Goal: Browse casually: Explore the website without a specific task or goal

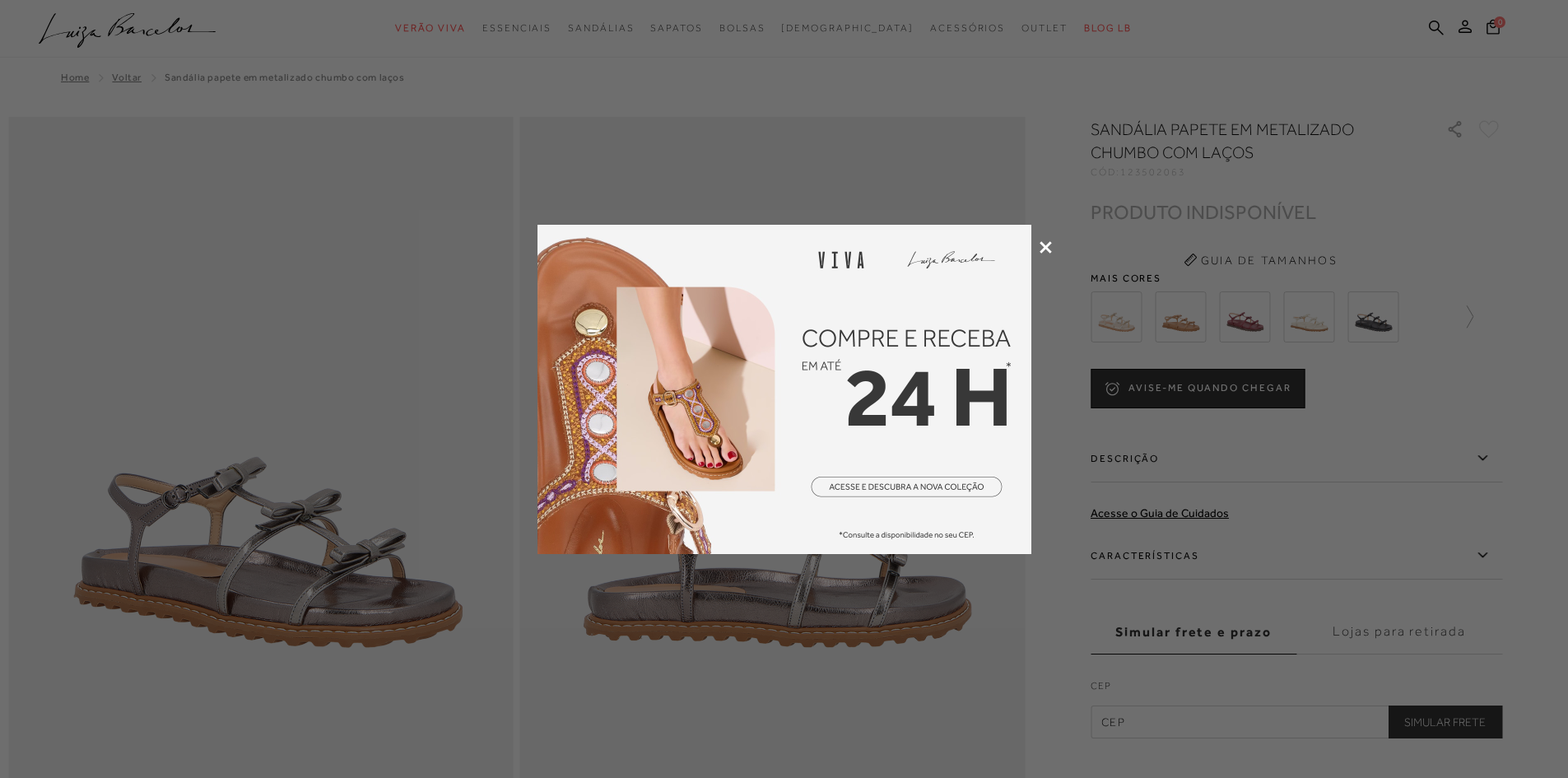
drag, startPoint x: 1044, startPoint y: 249, endPoint x: 1041, endPoint y: 261, distance: 12.4
click at [1044, 249] on icon at bounding box center [1046, 247] width 13 height 13
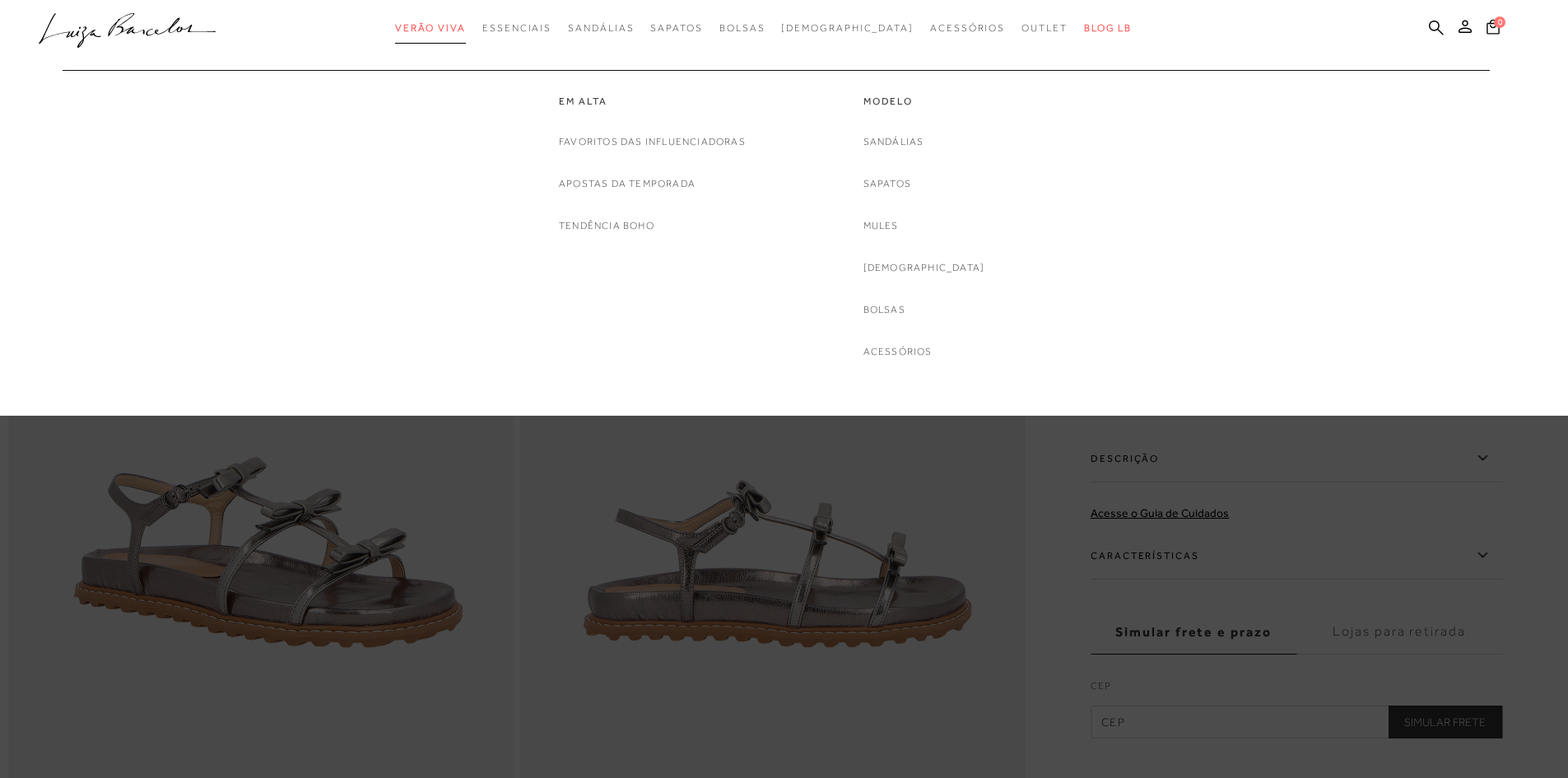
click at [466, 25] on span "Verão Viva" at bounding box center [430, 28] width 71 height 12
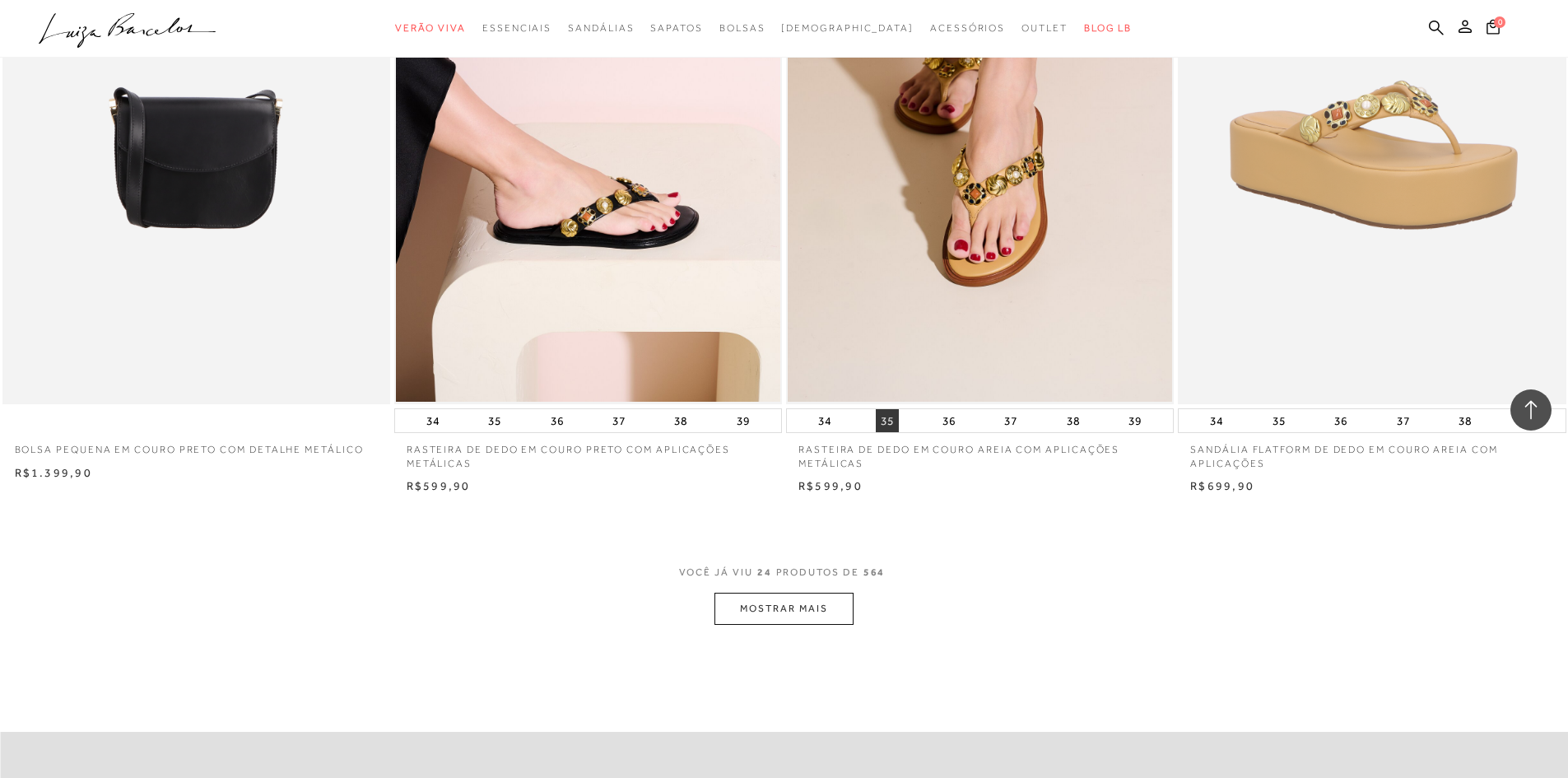
scroll to position [3870, 0]
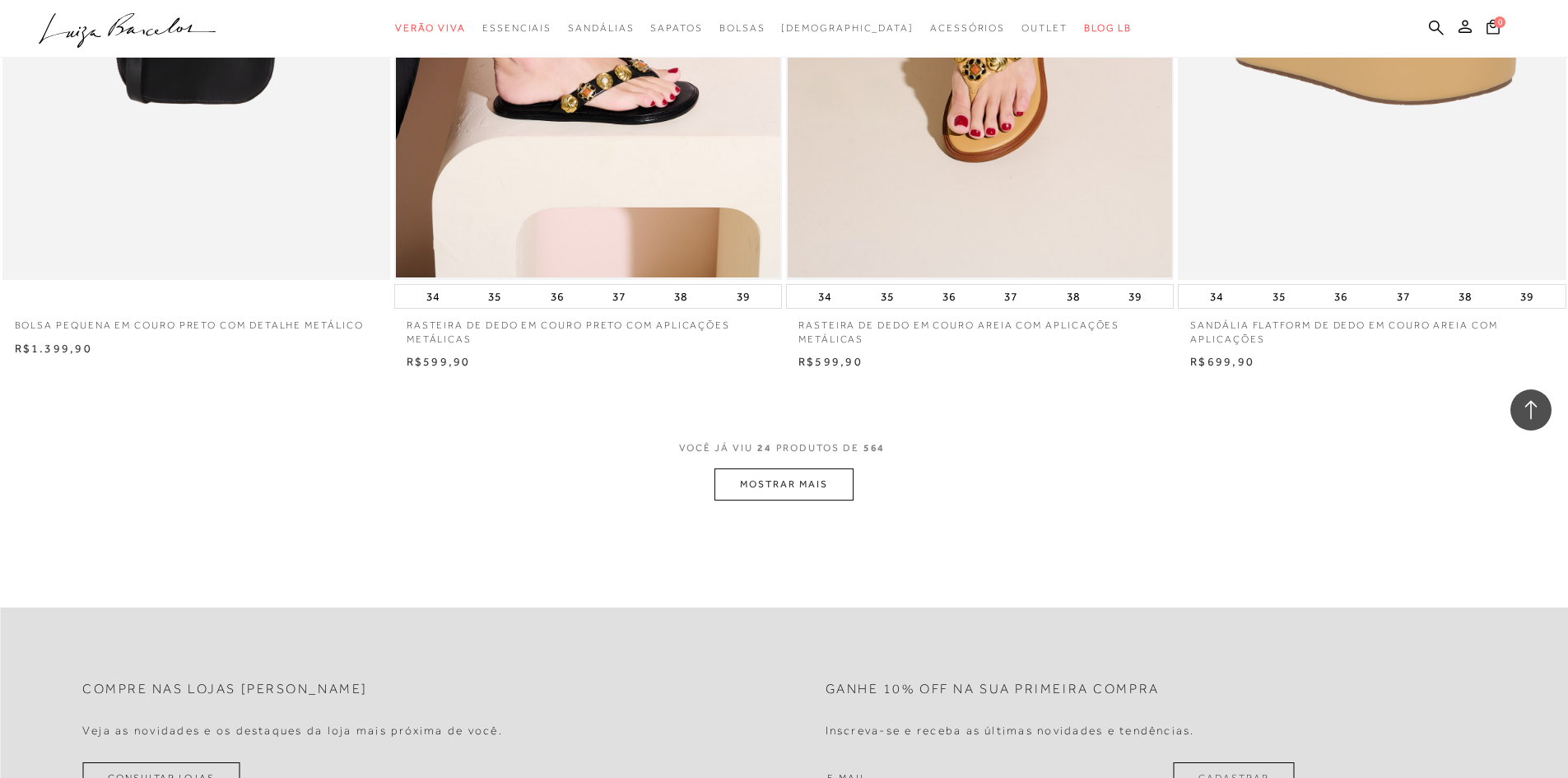
click at [813, 492] on button "MOSTRAR MAIS" at bounding box center [784, 485] width 139 height 32
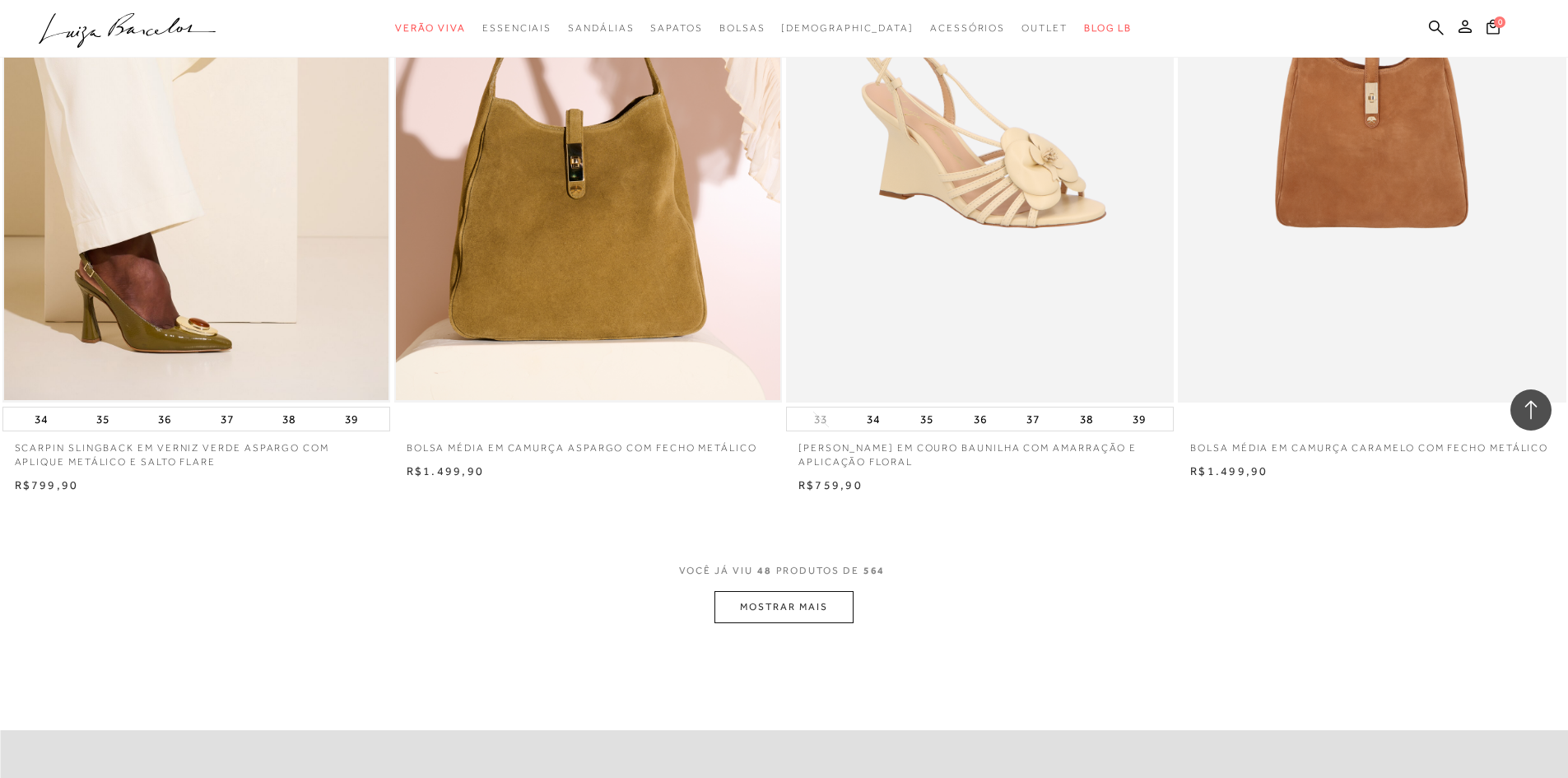
scroll to position [7986, 0]
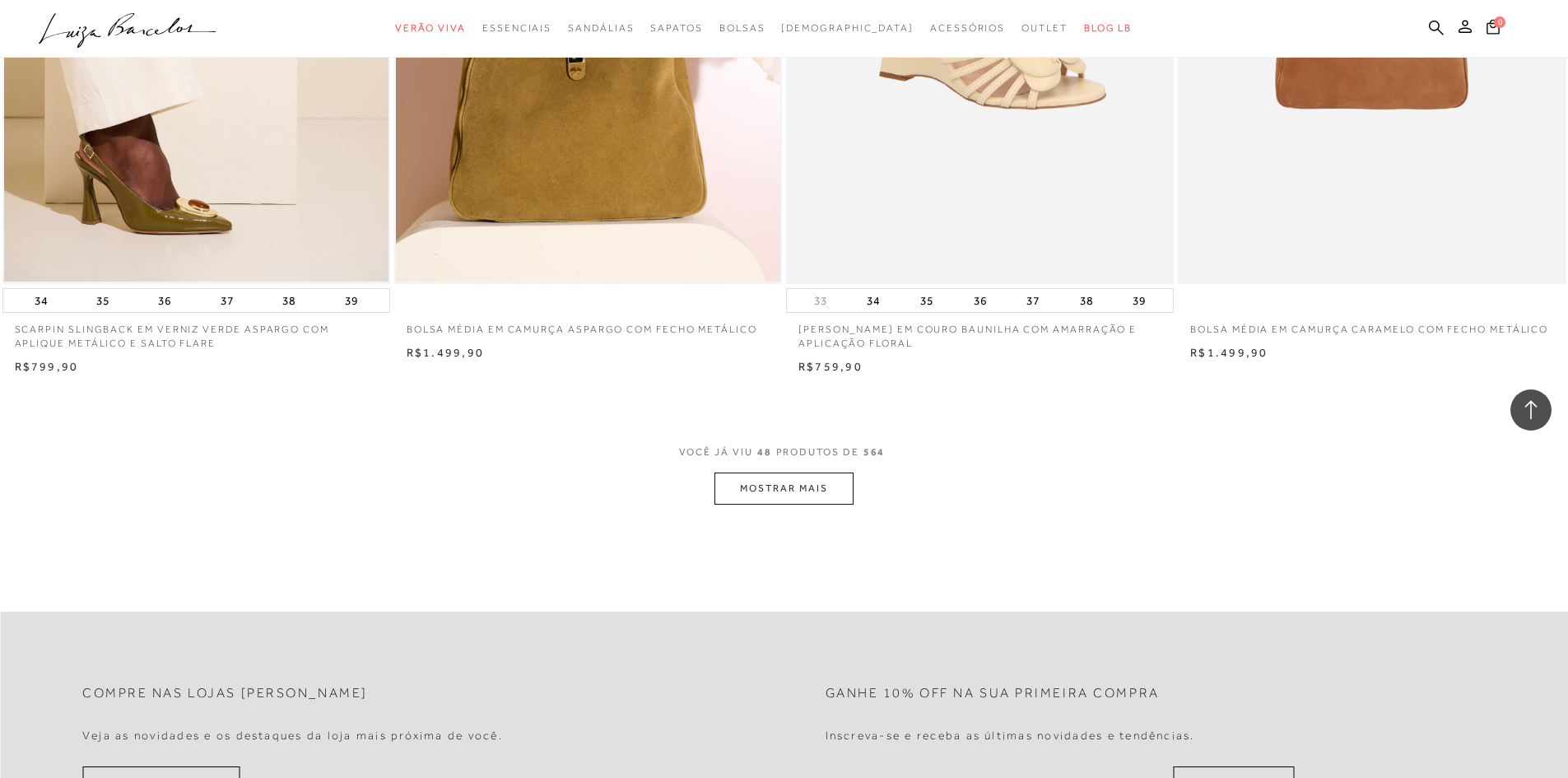
click at [737, 489] on button "MOSTRAR MAIS" at bounding box center [784, 488] width 139 height 32
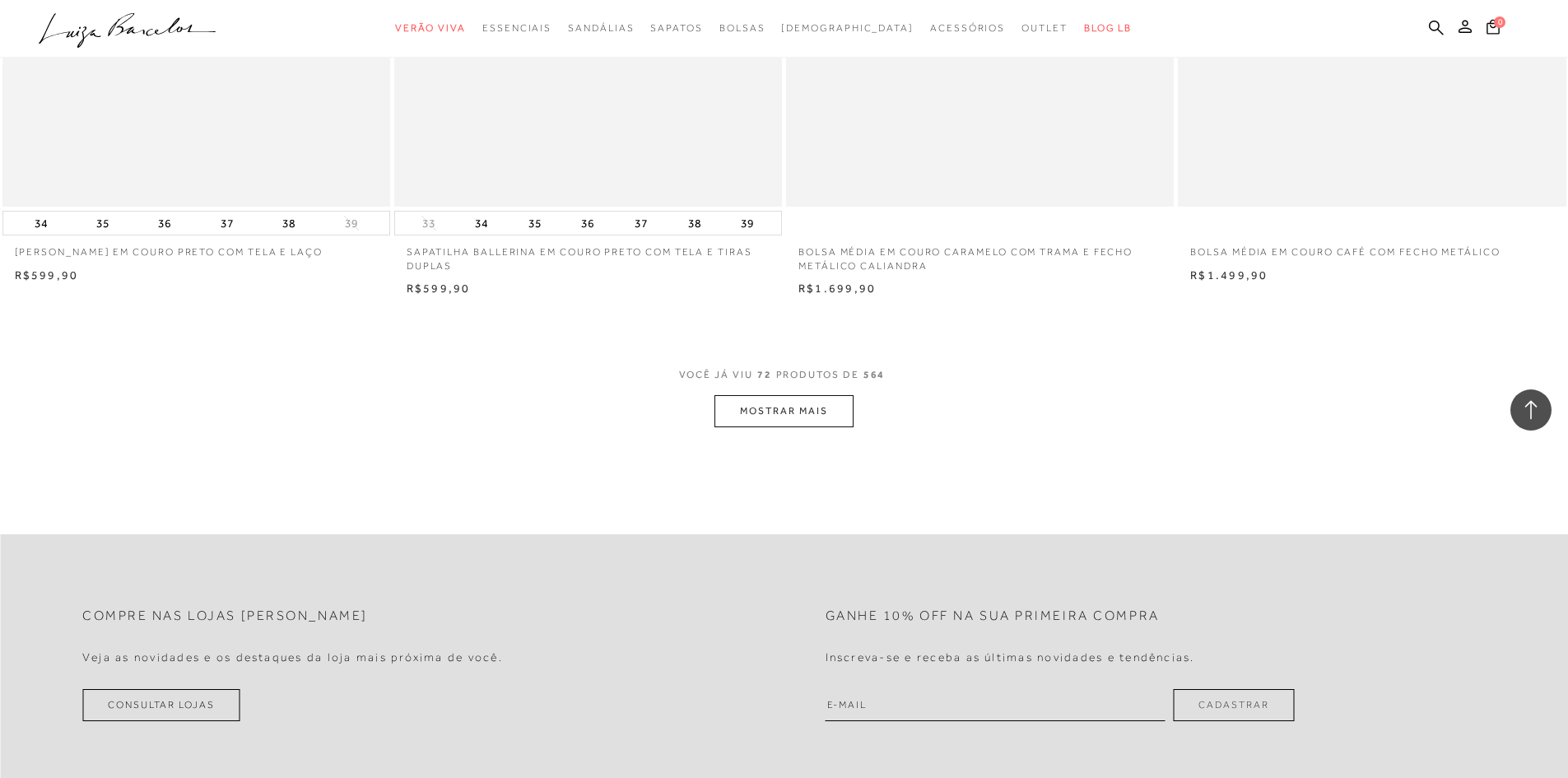
scroll to position [12185, 0]
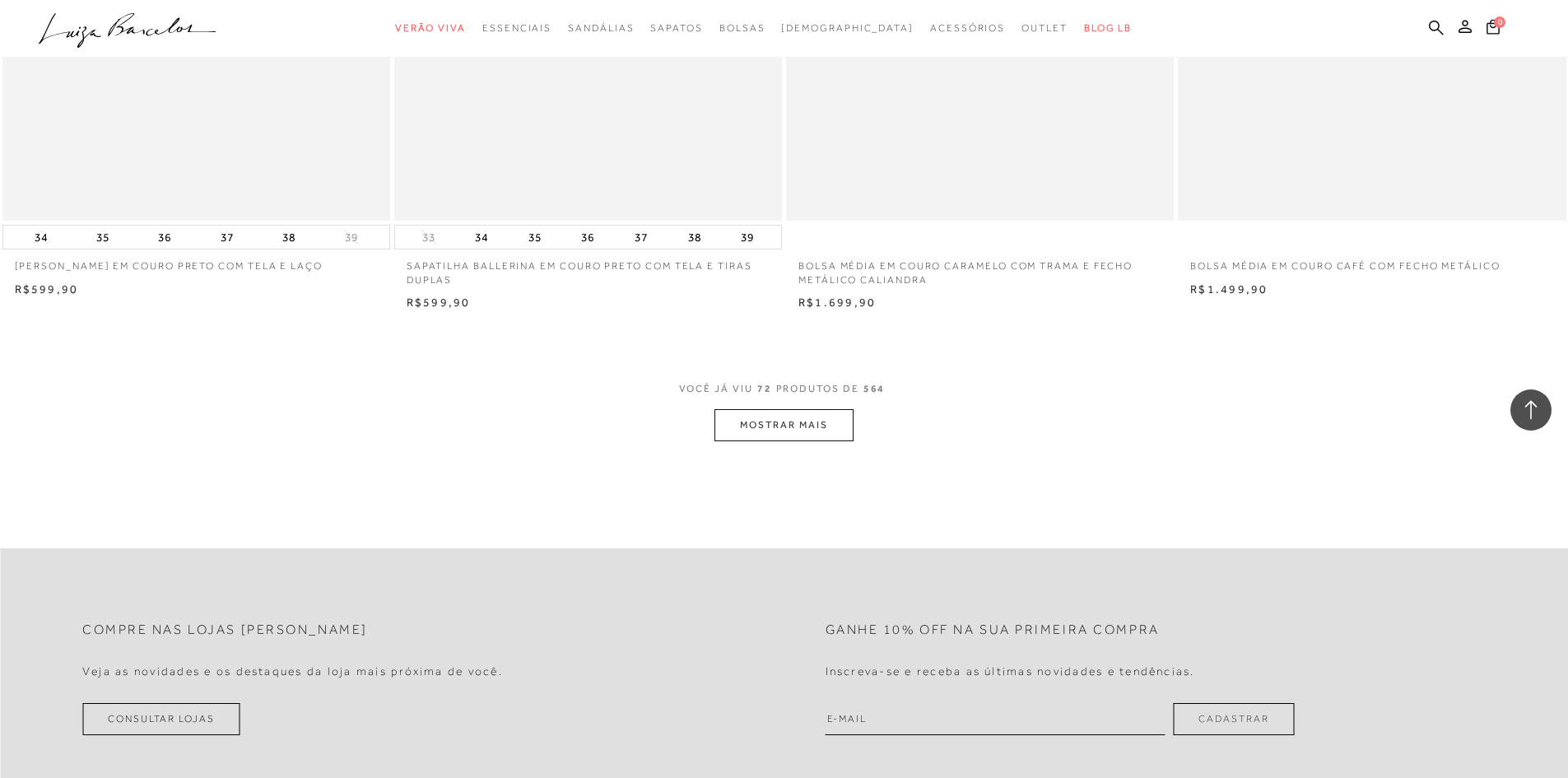
click at [817, 426] on button "MOSTRAR MAIS" at bounding box center [784, 425] width 139 height 32
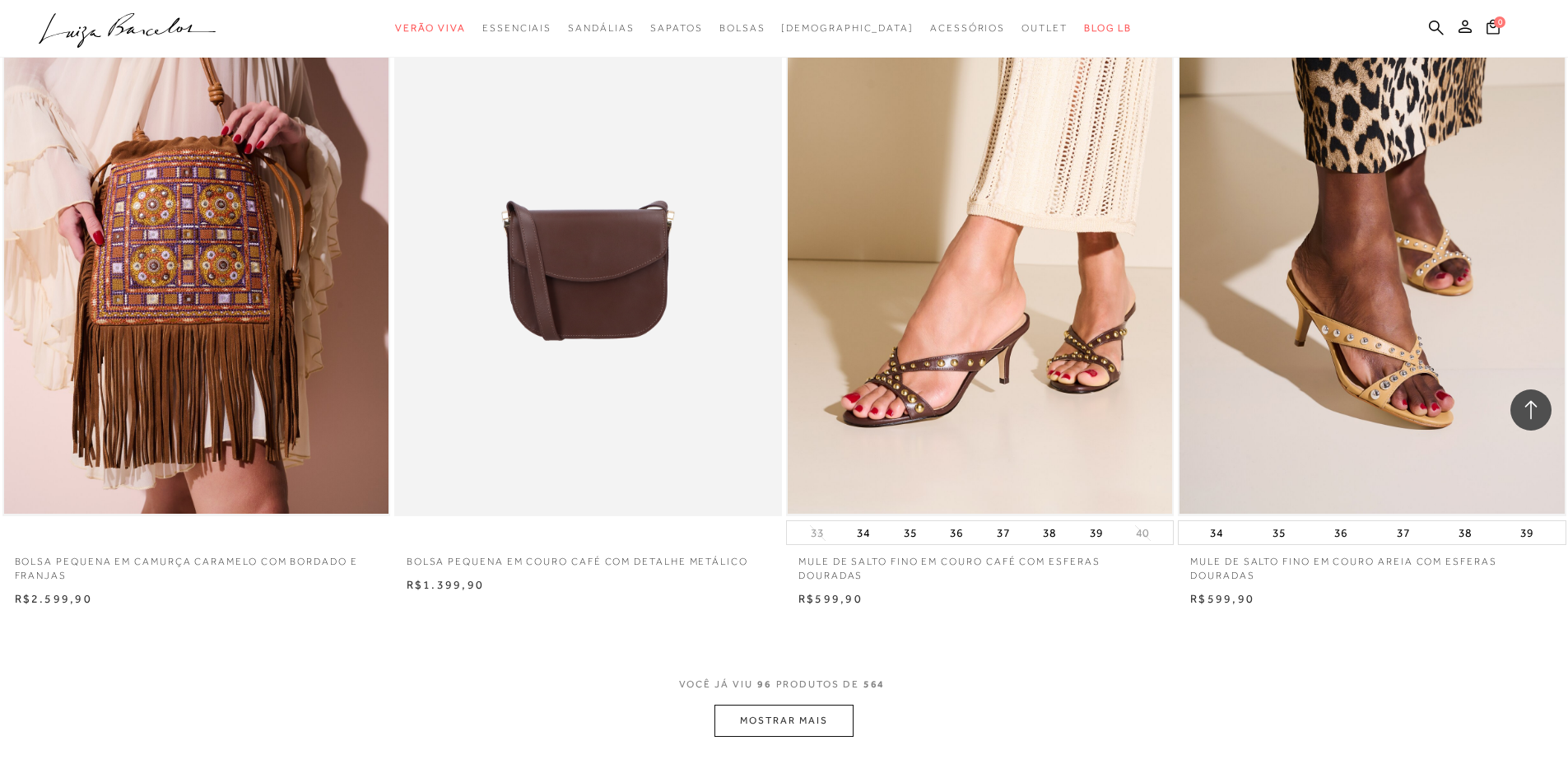
scroll to position [16054, 0]
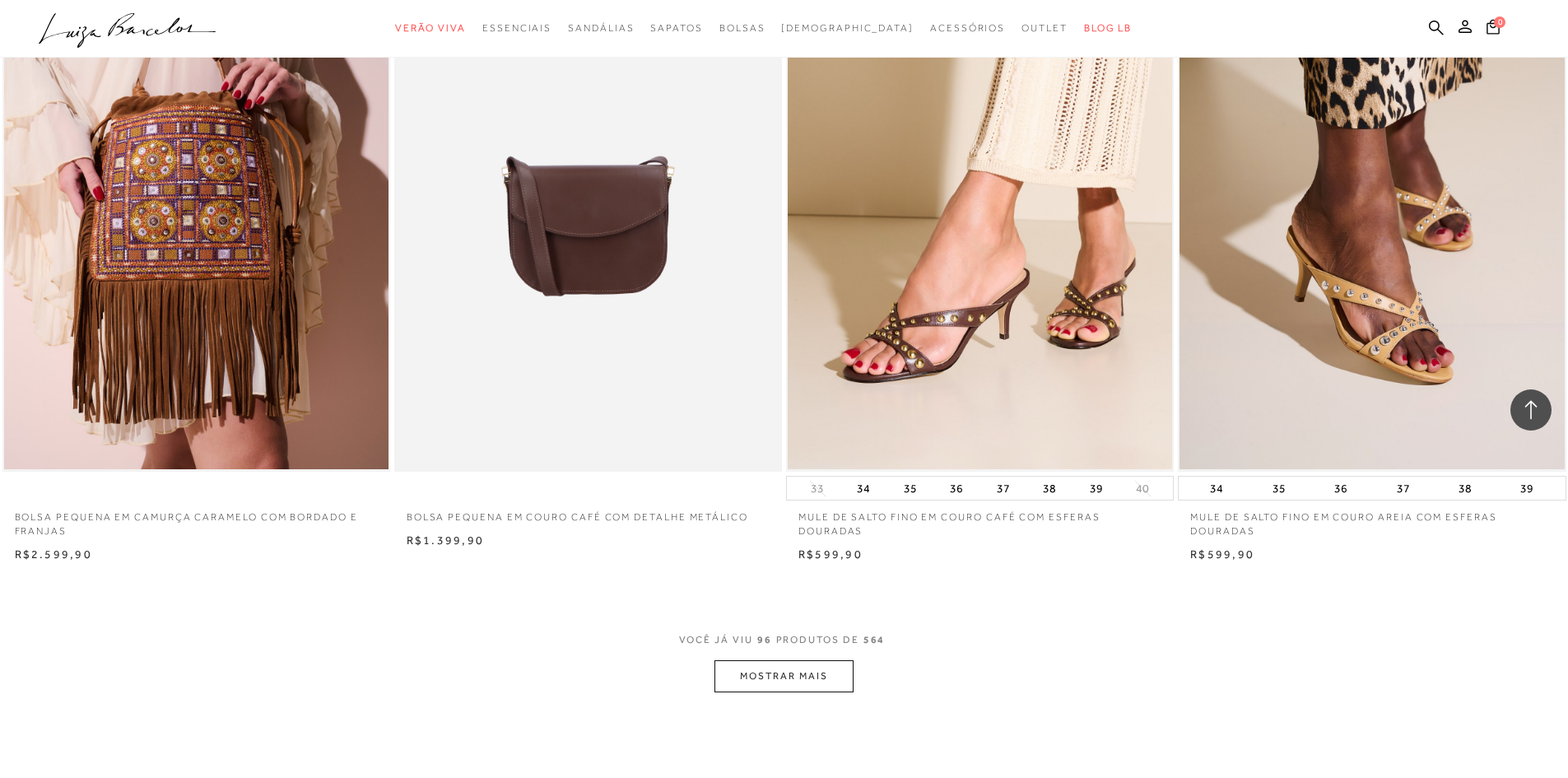
click at [774, 675] on button "MOSTRAR MAIS" at bounding box center [784, 676] width 139 height 32
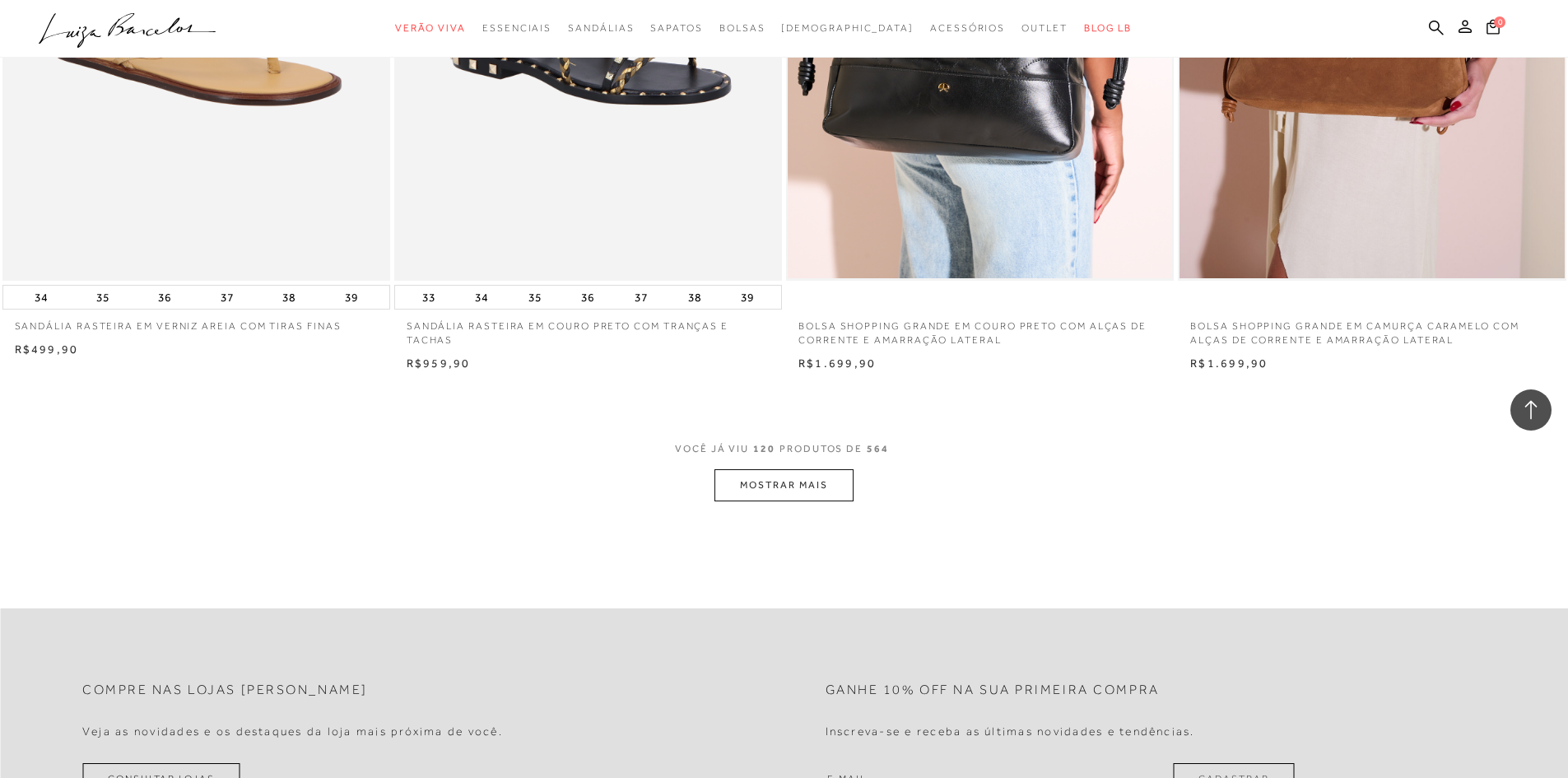
scroll to position [20253, 0]
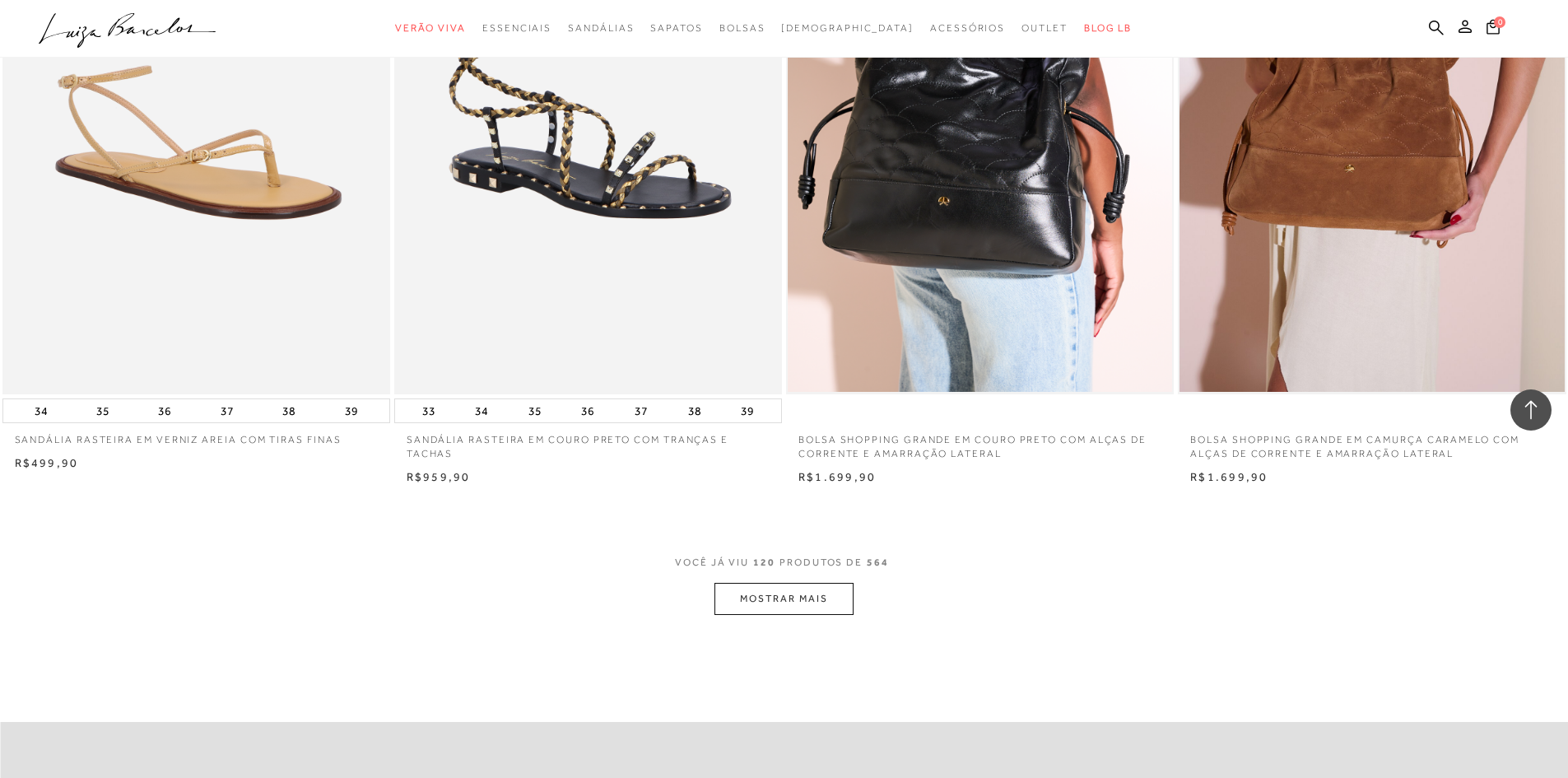
click at [753, 600] on button "MOSTRAR MAIS" at bounding box center [784, 599] width 139 height 32
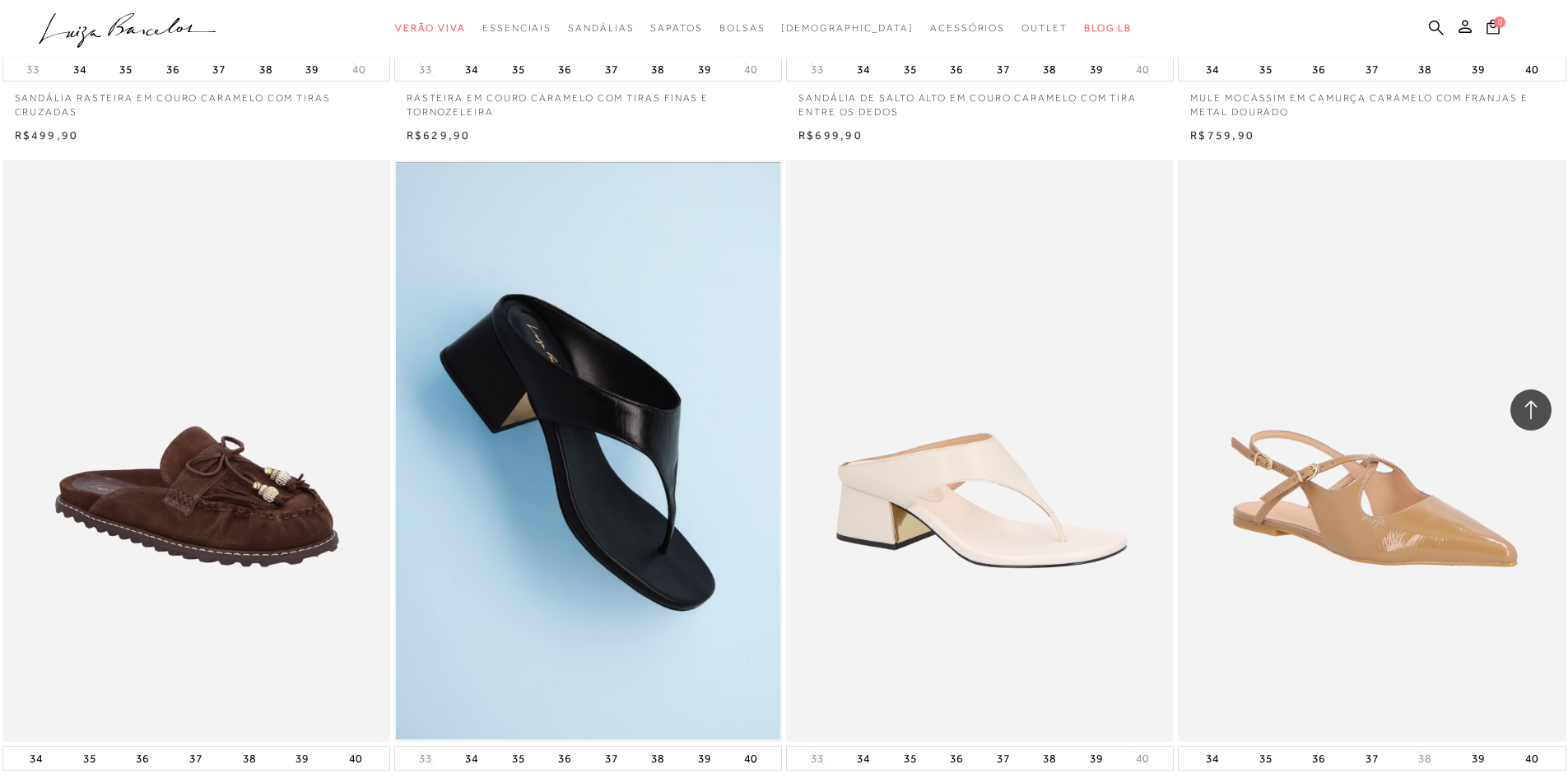
scroll to position [24699, 0]
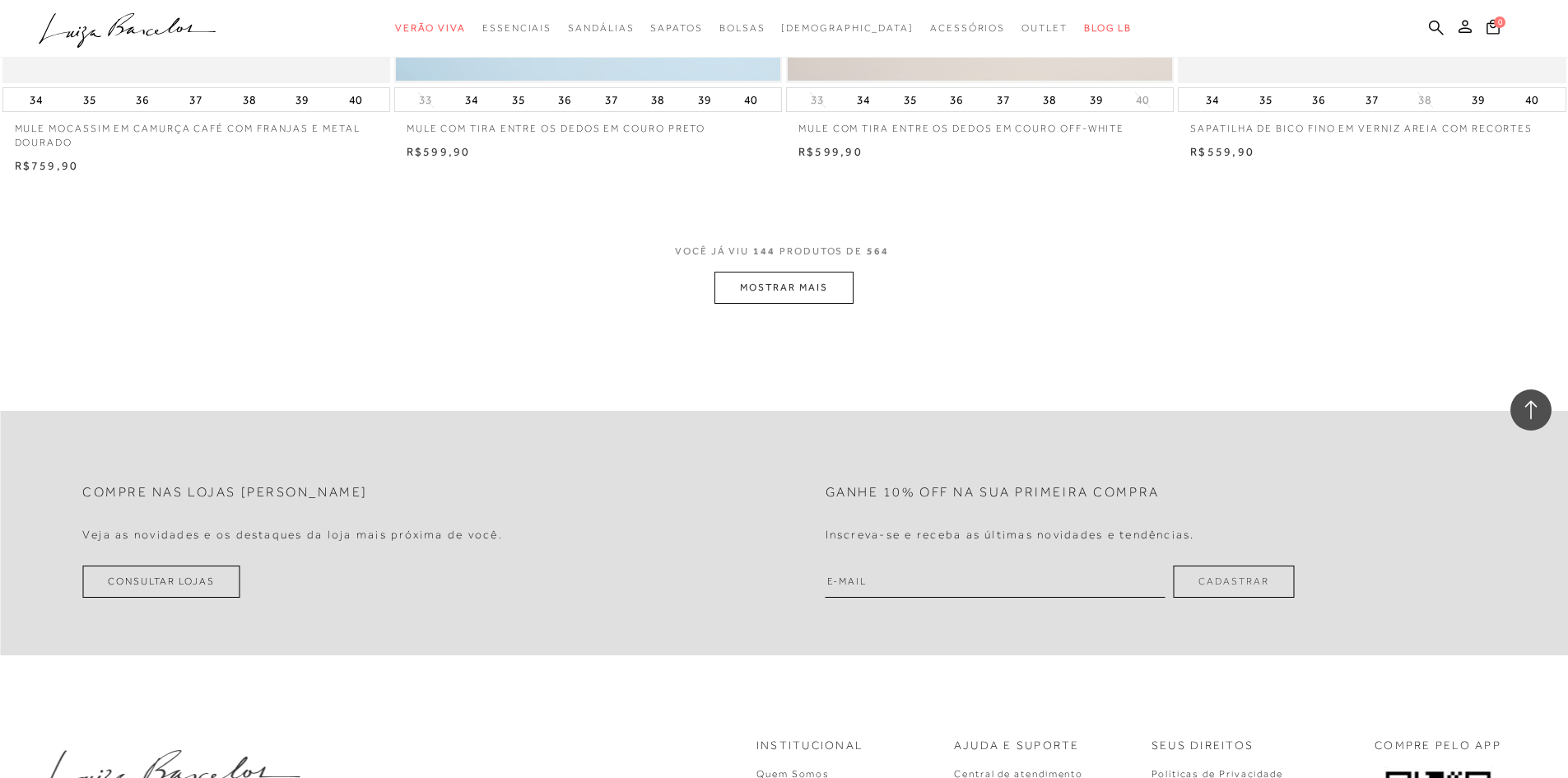
click at [800, 281] on button "MOSTRAR MAIS" at bounding box center [784, 287] width 139 height 32
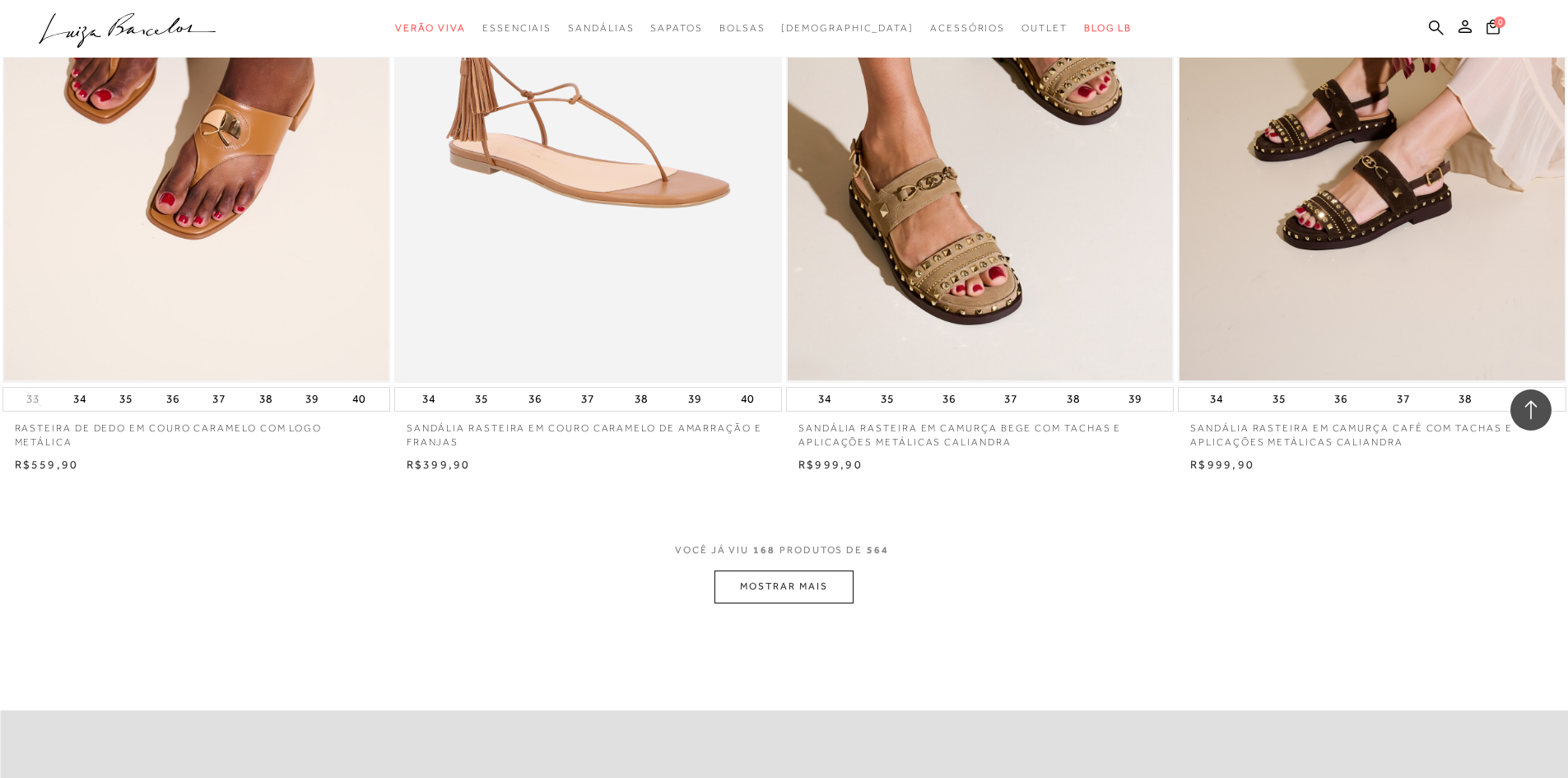
scroll to position [28568, 0]
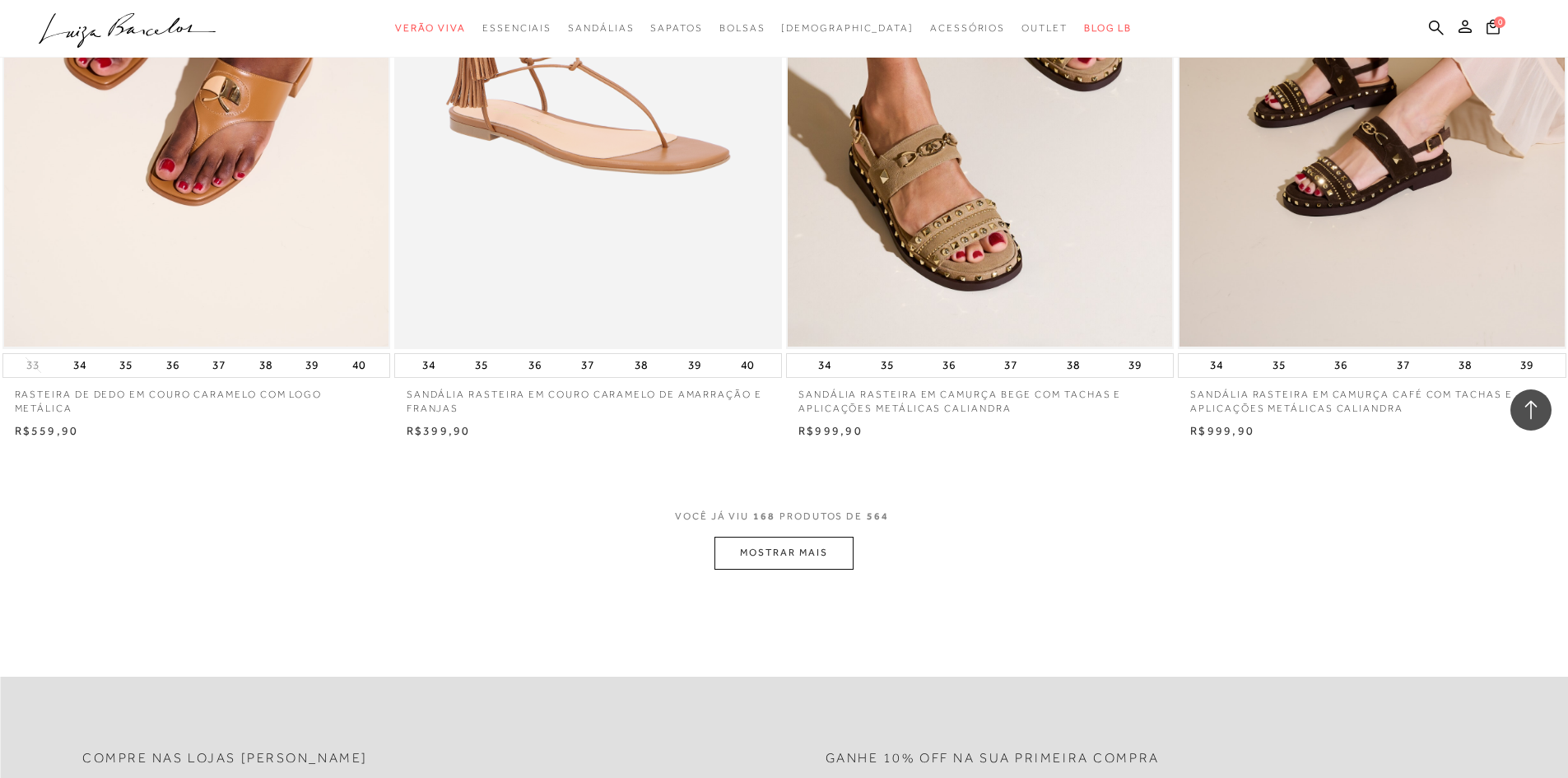
click at [815, 559] on button "MOSTRAR MAIS" at bounding box center [784, 553] width 139 height 32
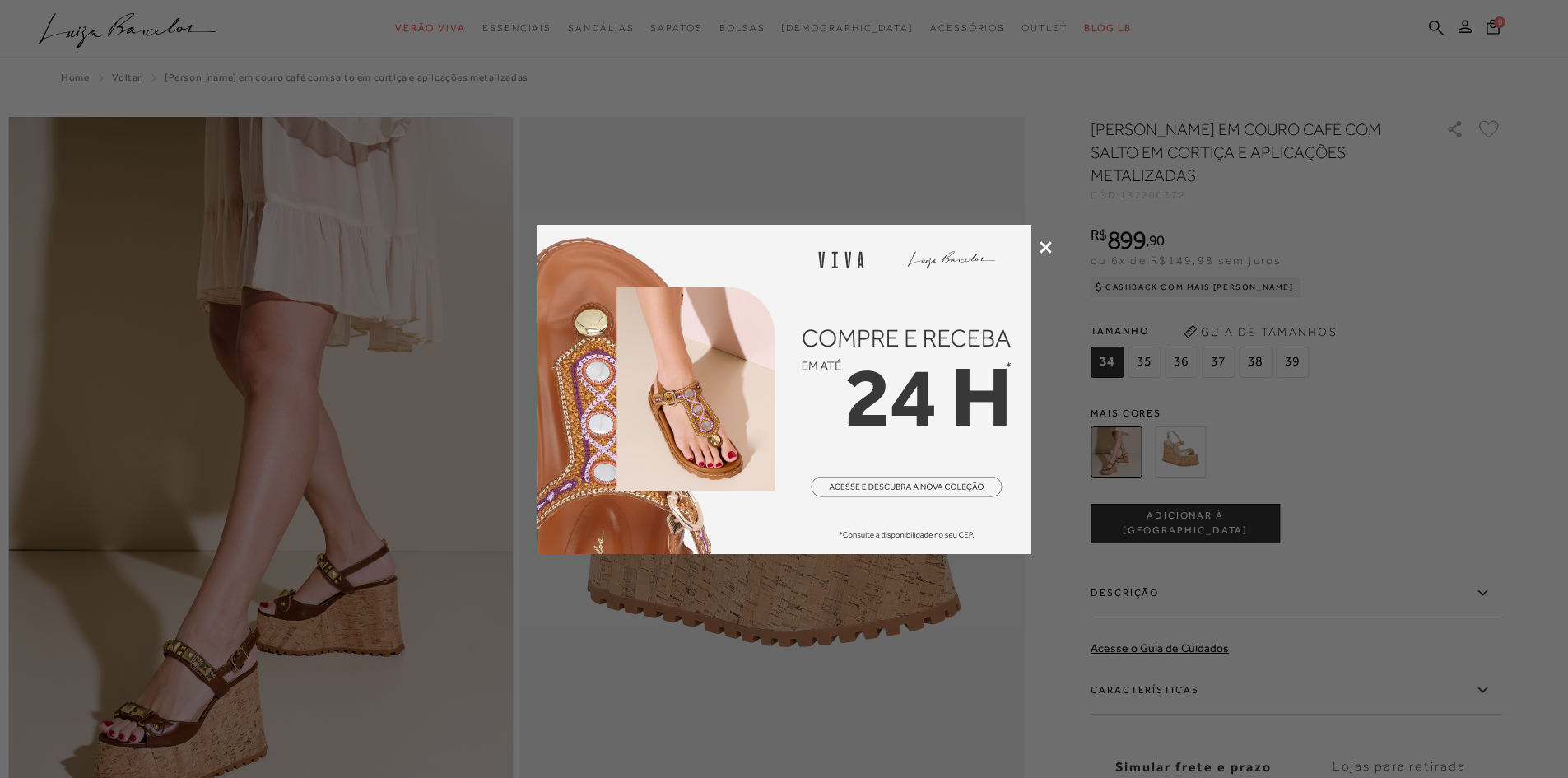
click at [1038, 246] on div at bounding box center [784, 389] width 1568 height 778
click at [1048, 243] on icon at bounding box center [1046, 247] width 13 height 13
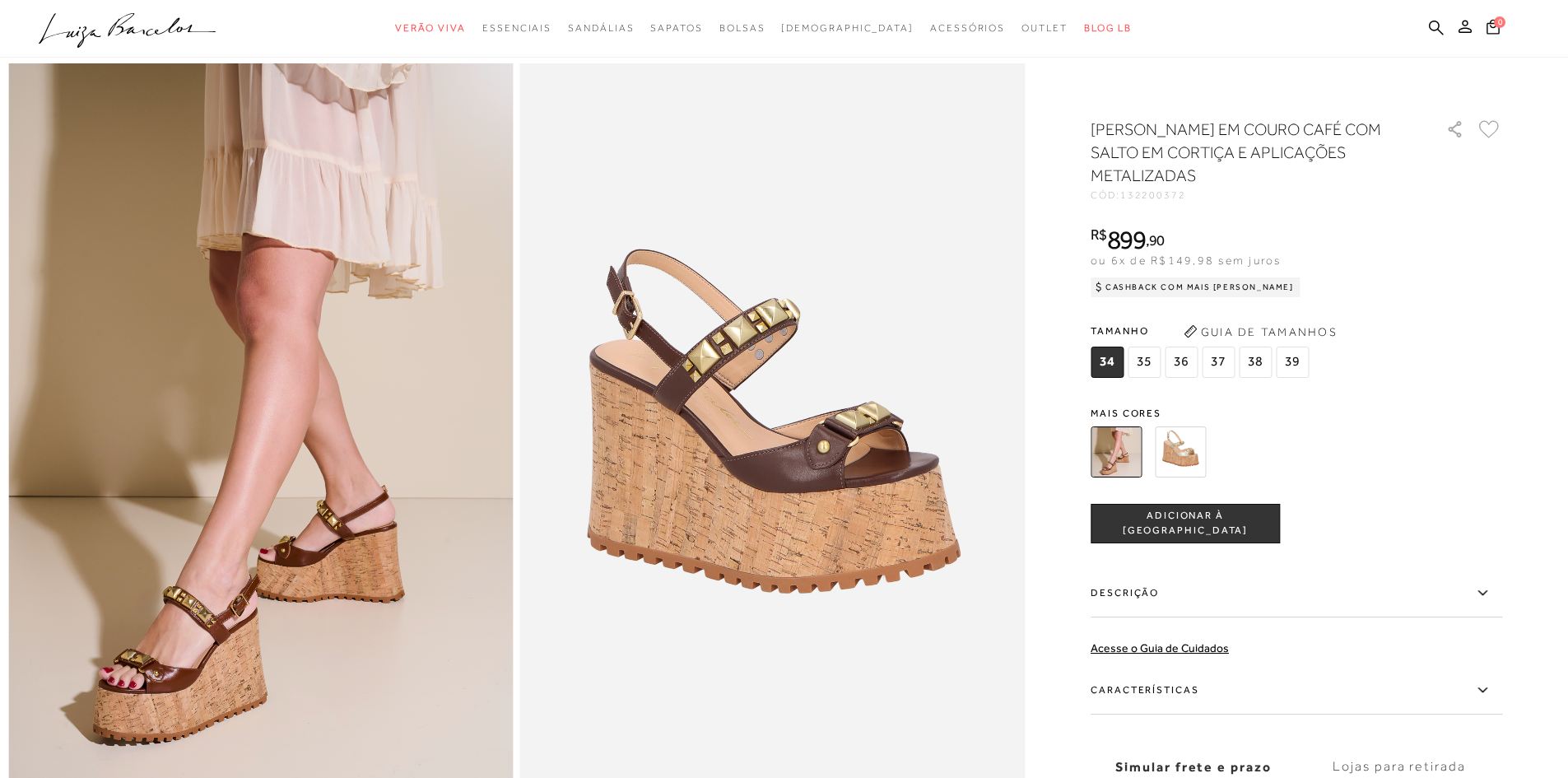
scroll to position [82, 0]
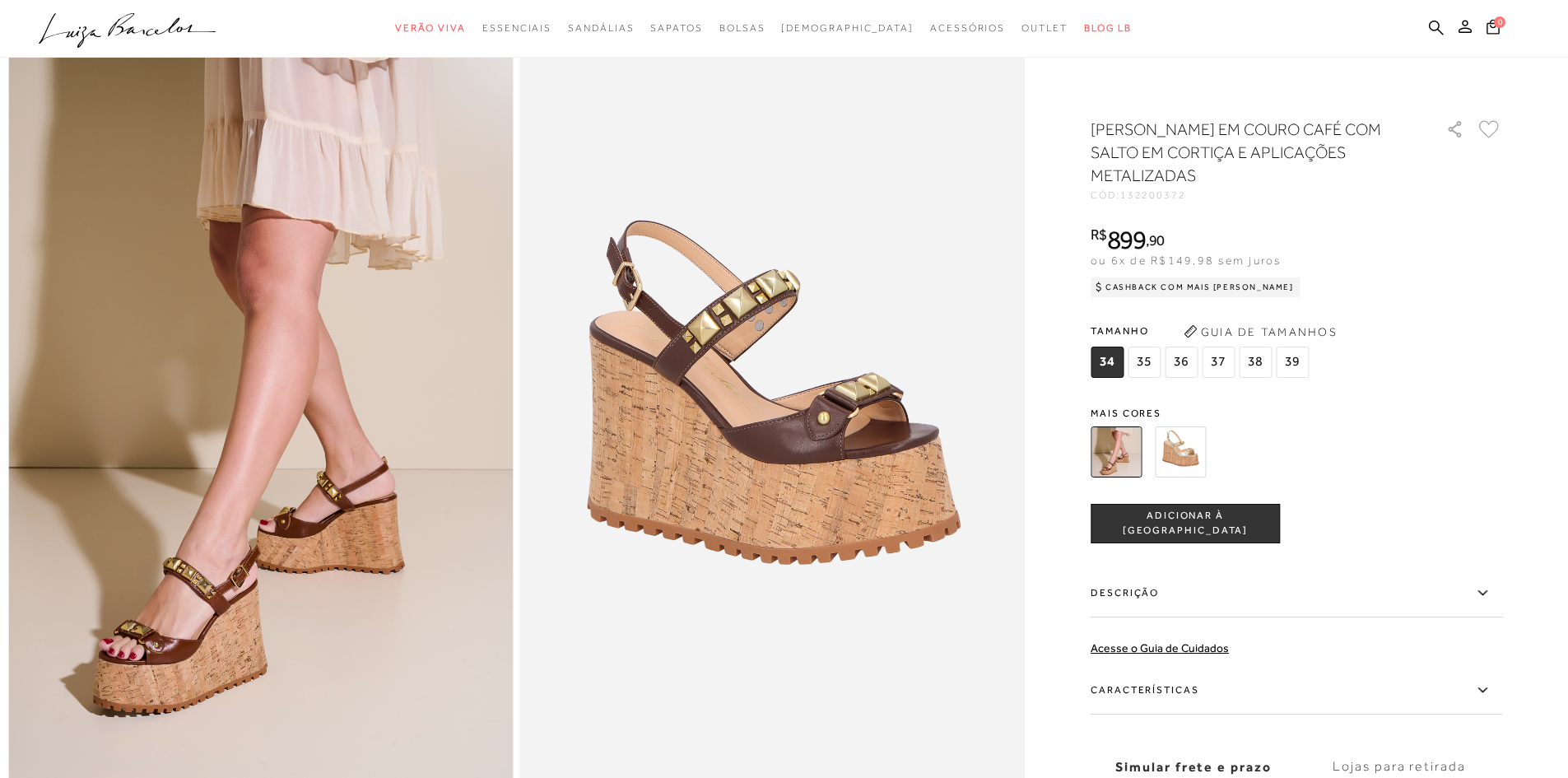
click at [1427, 607] on label "Descrição" at bounding box center [1296, 593] width 412 height 48
click at [0, 0] on input "Descrição" at bounding box center [0, 0] width 0 height 0
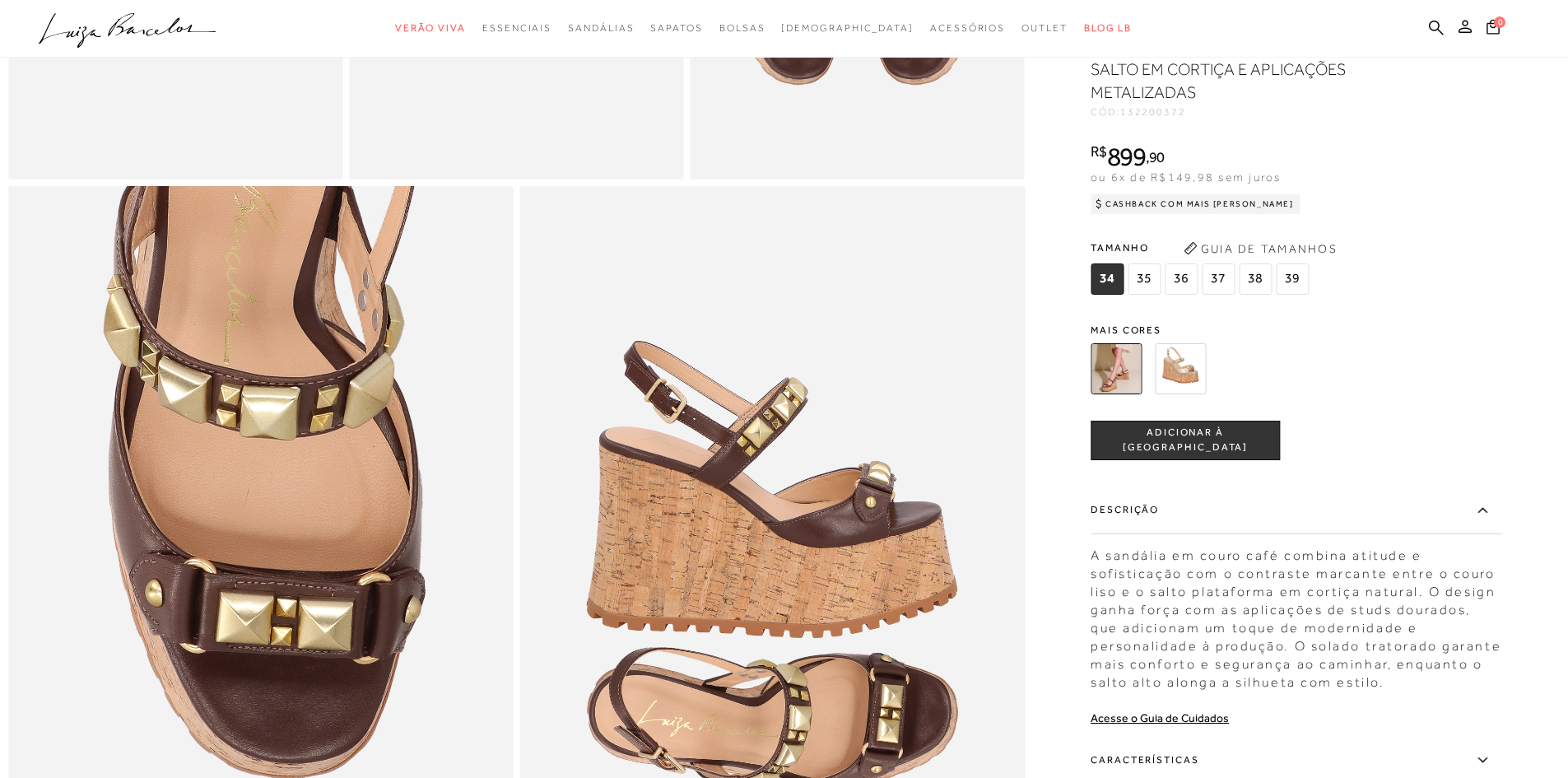
scroll to position [1400, 0]
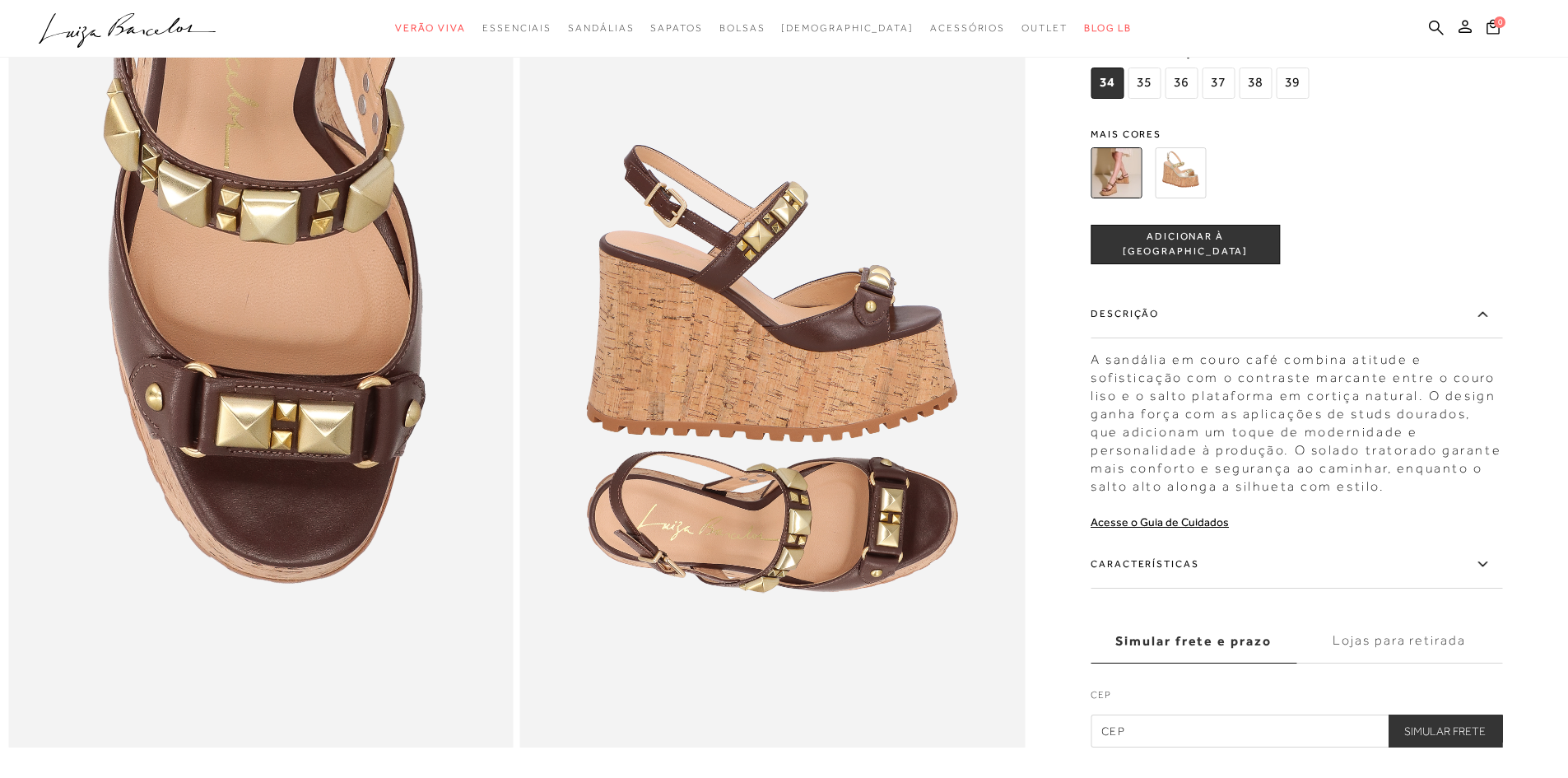
click at [1297, 589] on label "Características" at bounding box center [1296, 565] width 412 height 48
click at [0, 0] on input "Características" at bounding box center [0, 0] width 0 height 0
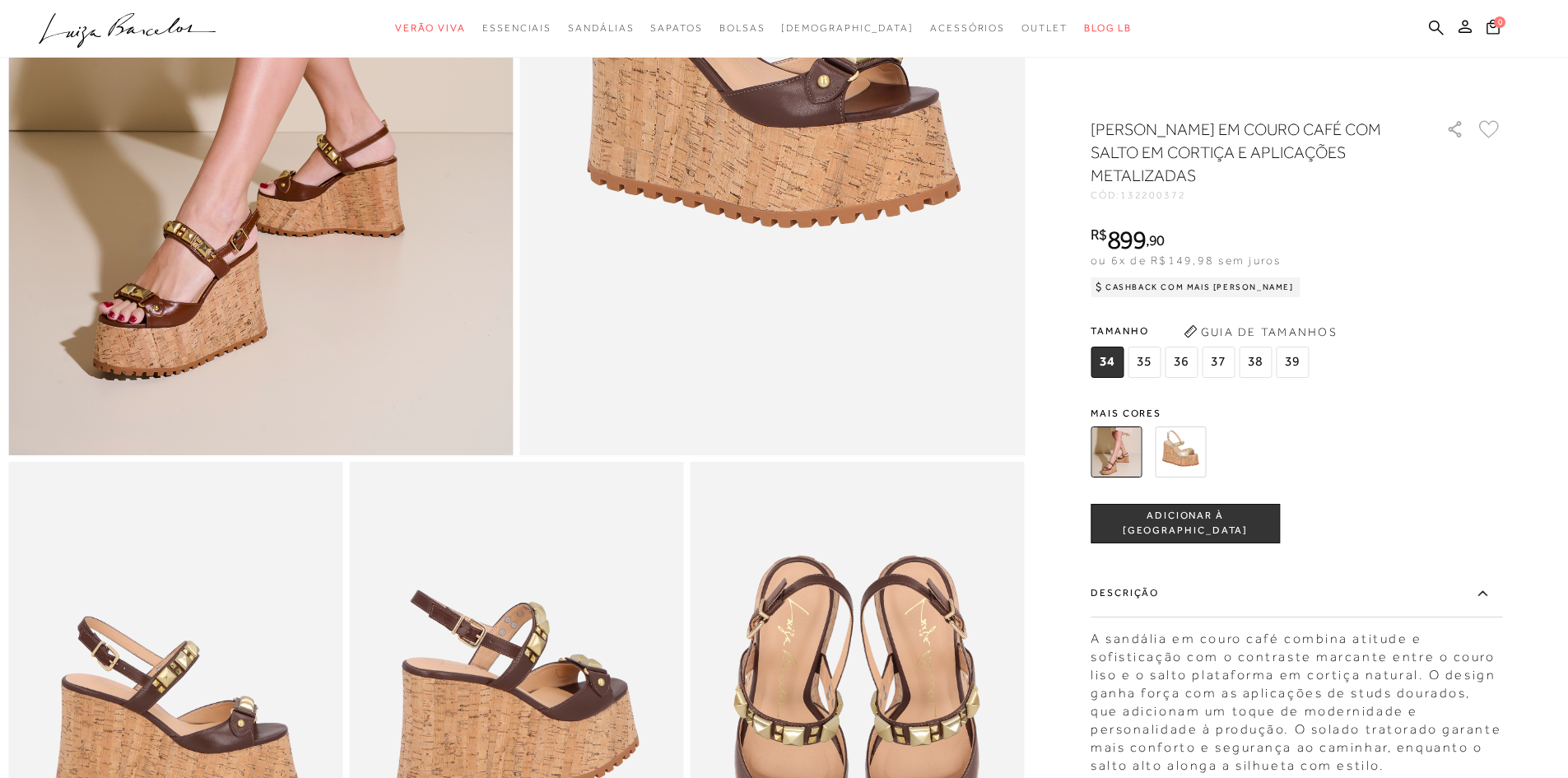
scroll to position [412, 0]
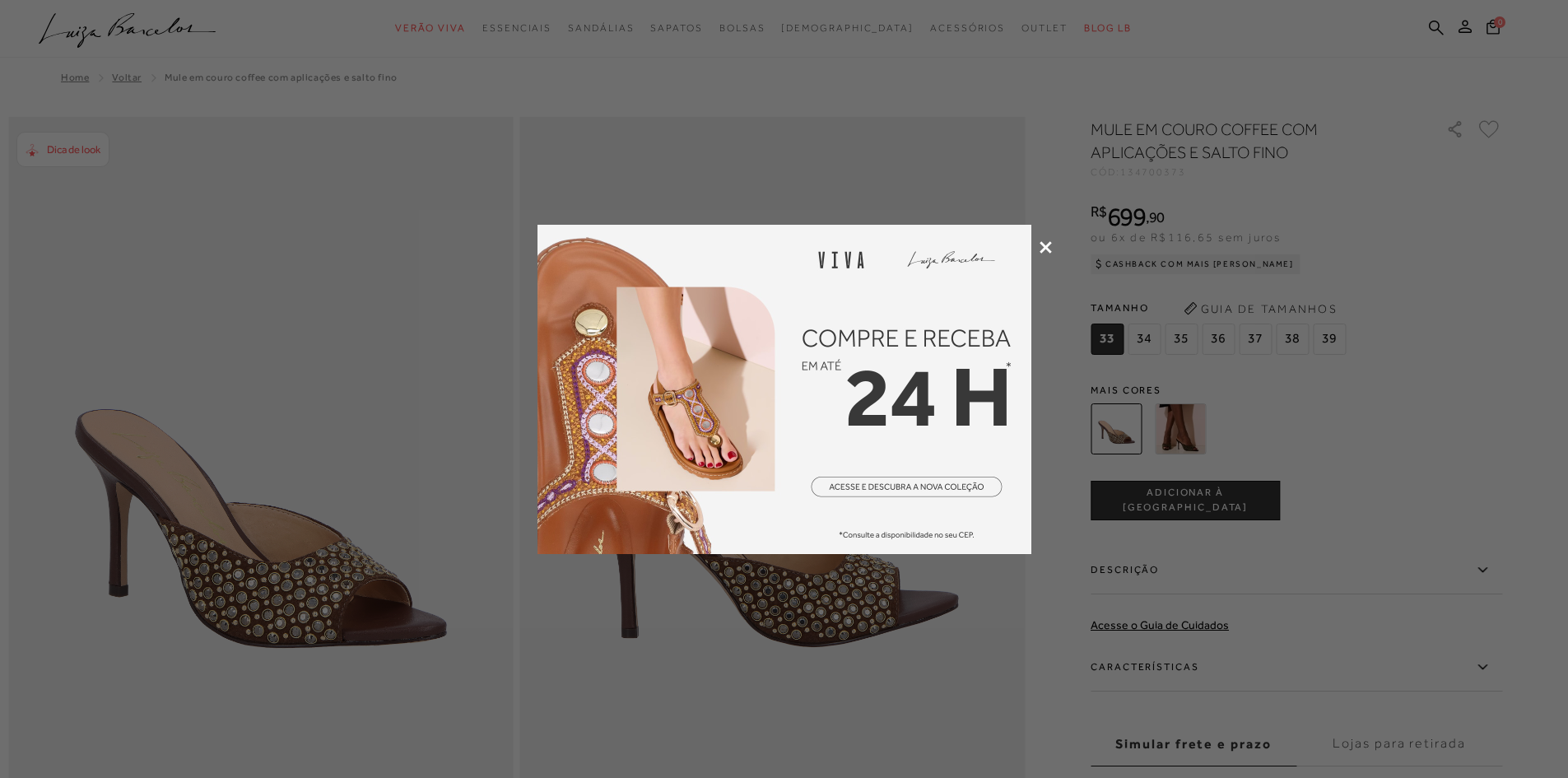
click at [1047, 250] on icon at bounding box center [1046, 247] width 13 height 13
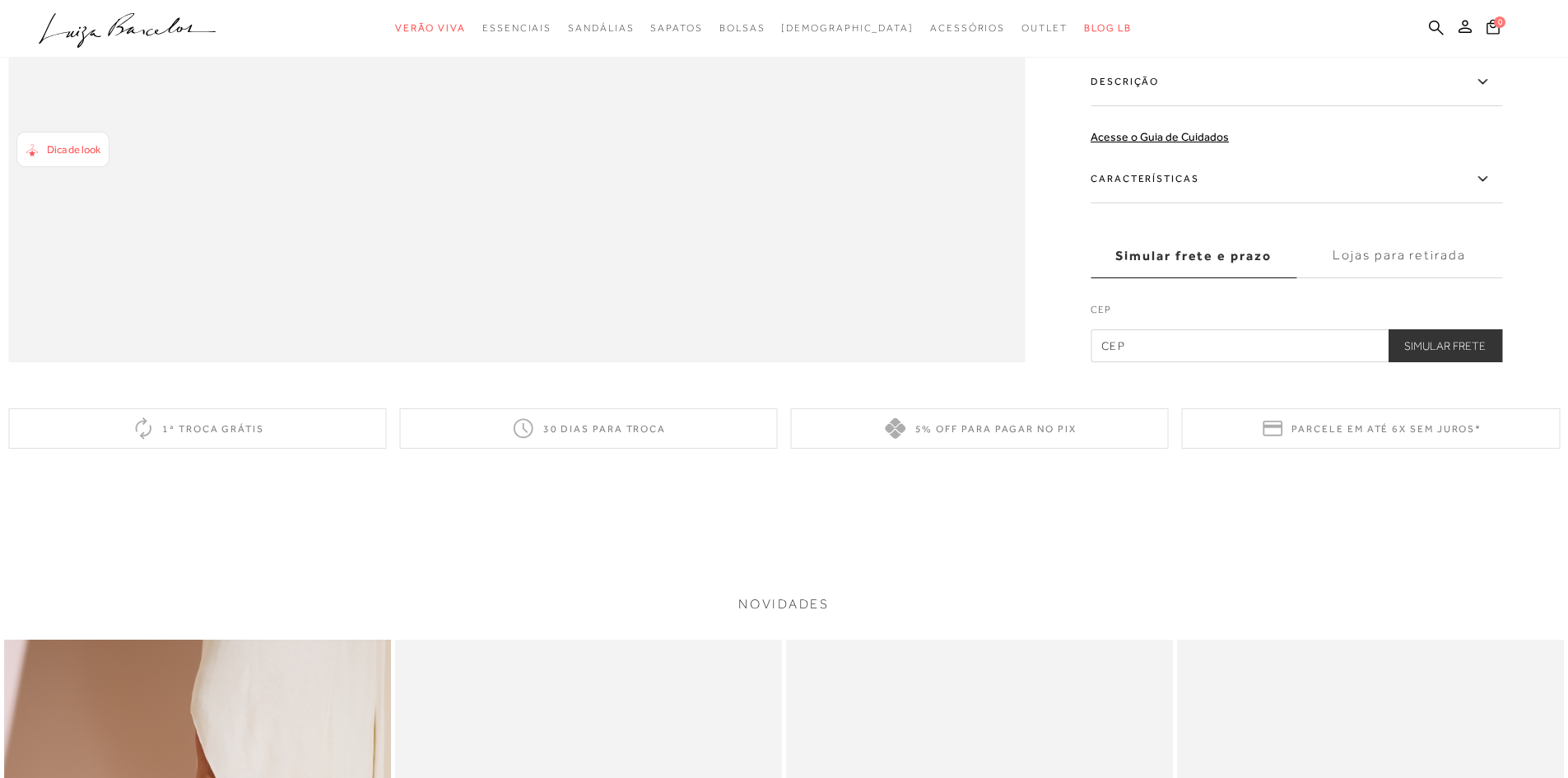
scroll to position [3046, 0]
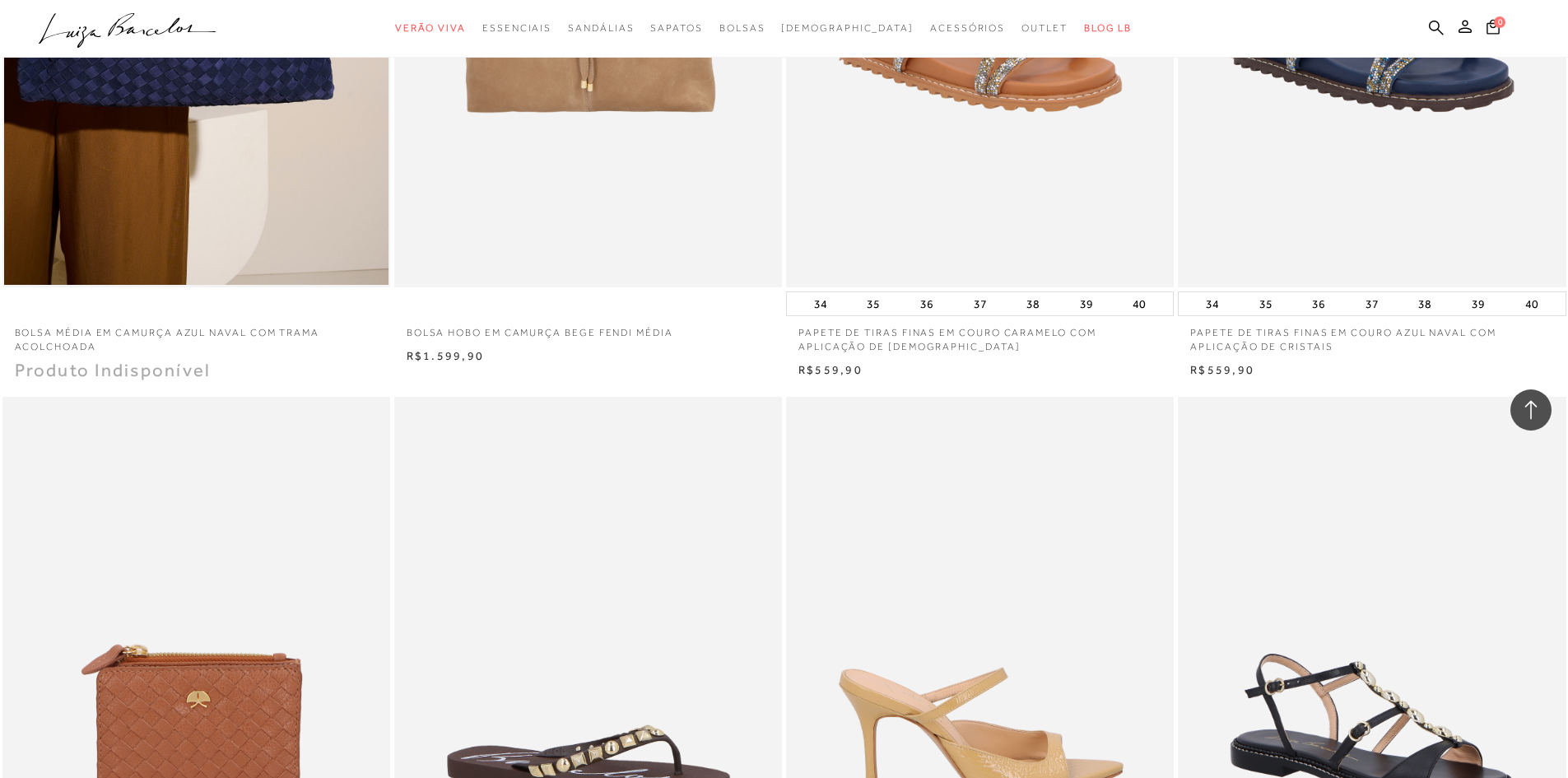
scroll to position [30791, 0]
